Goal: Navigation & Orientation: Find specific page/section

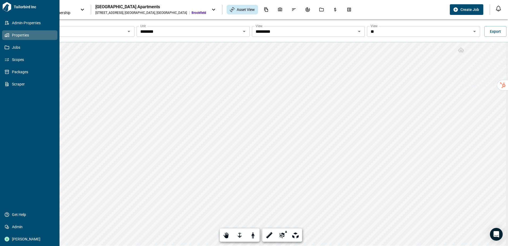
click at [28, 31] on link "Properties" at bounding box center [29, 35] width 55 height 10
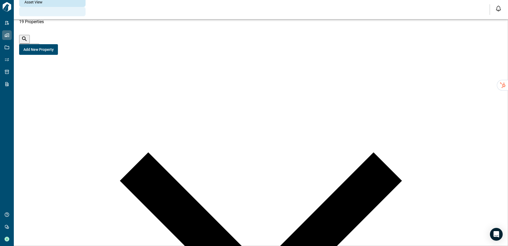
click at [22, 13] on icon "Documents" at bounding box center [22, 13] width 0 height 0
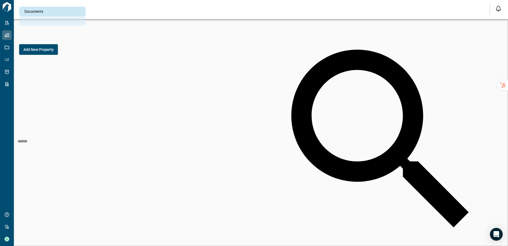
click at [28, 23] on icon "Photos" at bounding box center [25, 25] width 5 height 5
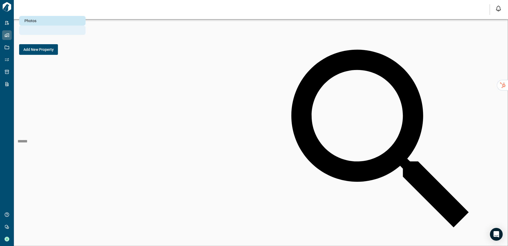
click at [22, 32] on icon "Issues & Info" at bounding box center [22, 32] width 0 height 0
click at [86, 35] on div "Job History" at bounding box center [52, 39] width 66 height 9
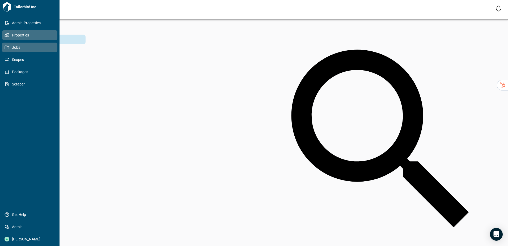
click at [12, 49] on span "Jobs" at bounding box center [30, 47] width 43 height 5
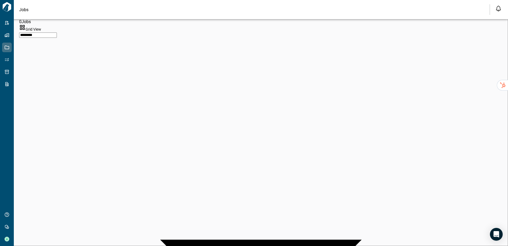
type input "**********"
